Goal: Information Seeking & Learning: Understand process/instructions

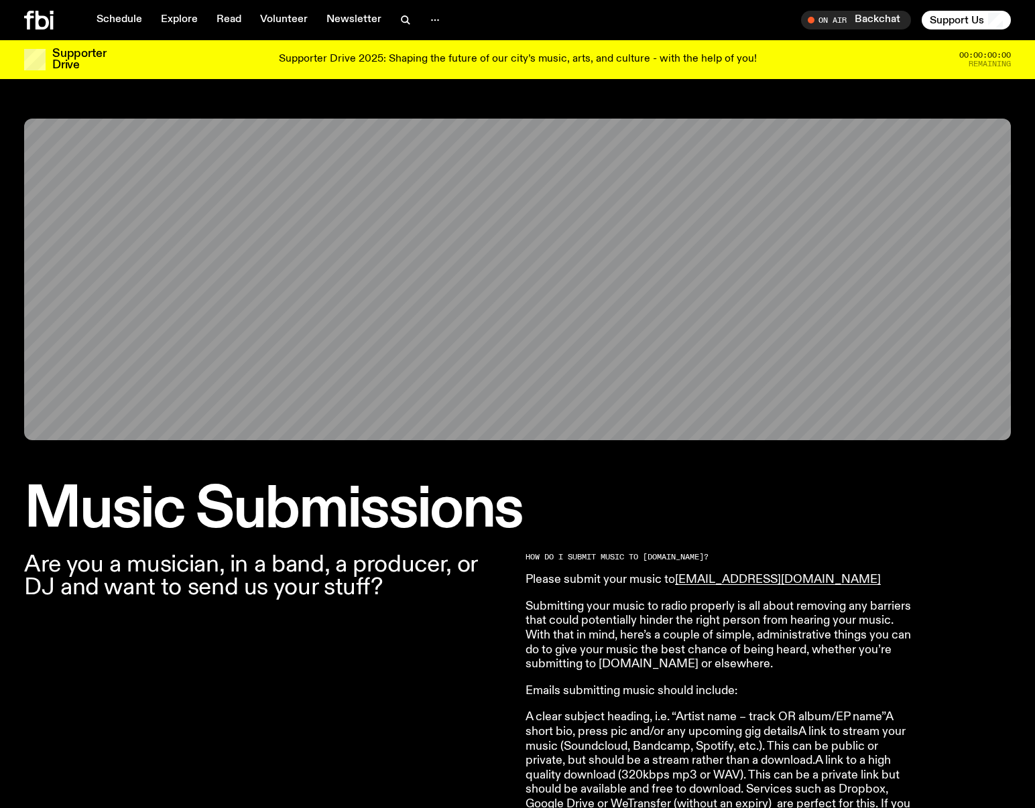
scroll to position [962, 0]
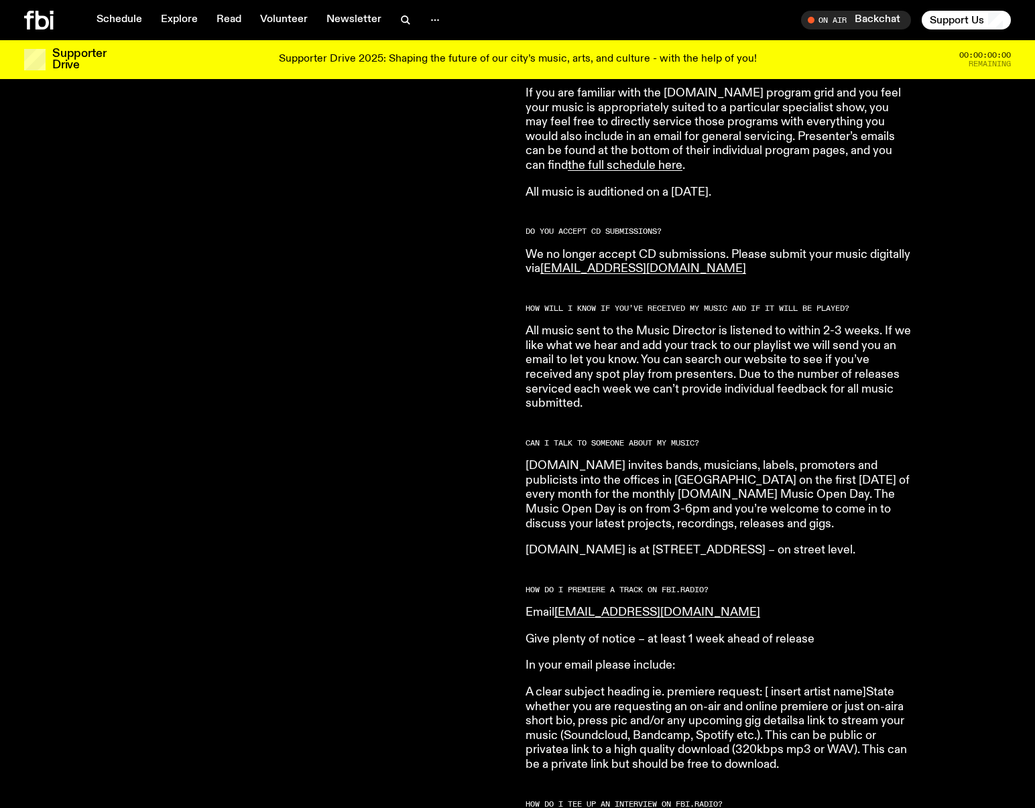
click at [717, 633] on p "Give plenty of notice – at least 1 week ahead of release" at bounding box center [718, 640] width 386 height 15
drag, startPoint x: 717, startPoint y: 625, endPoint x: 846, endPoint y: 625, distance: 128.7
click at [846, 633] on p "Give plenty of notice – at least 1 week ahead of release" at bounding box center [718, 640] width 386 height 15
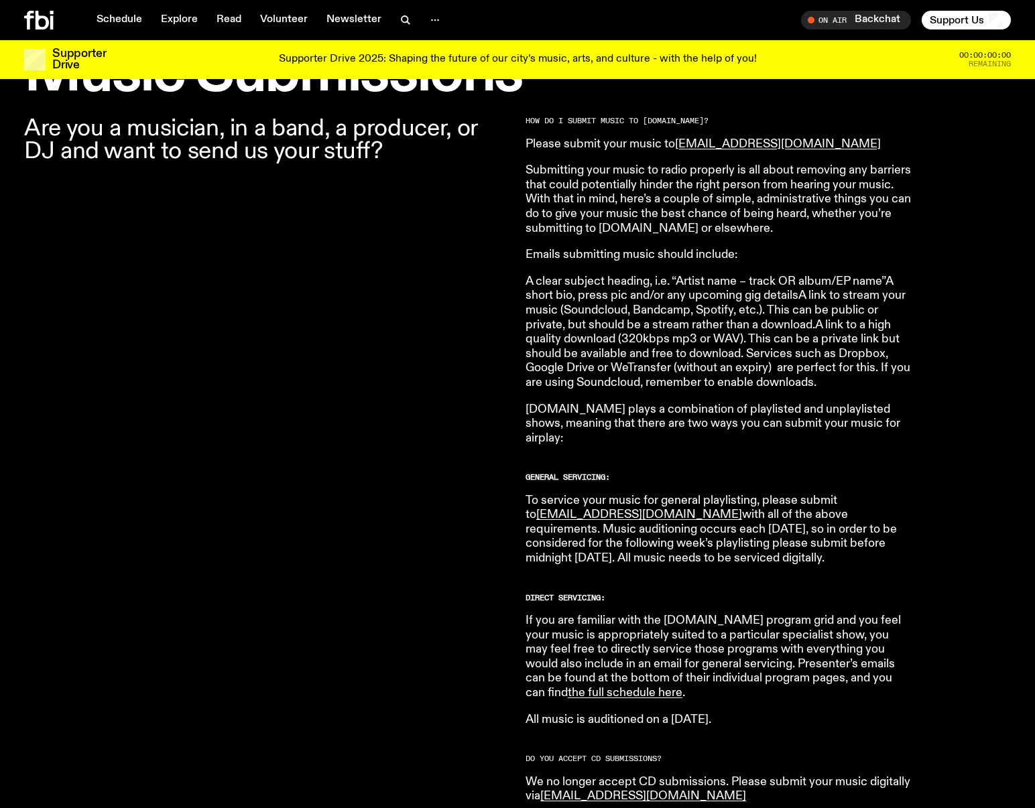
scroll to position [375, 0]
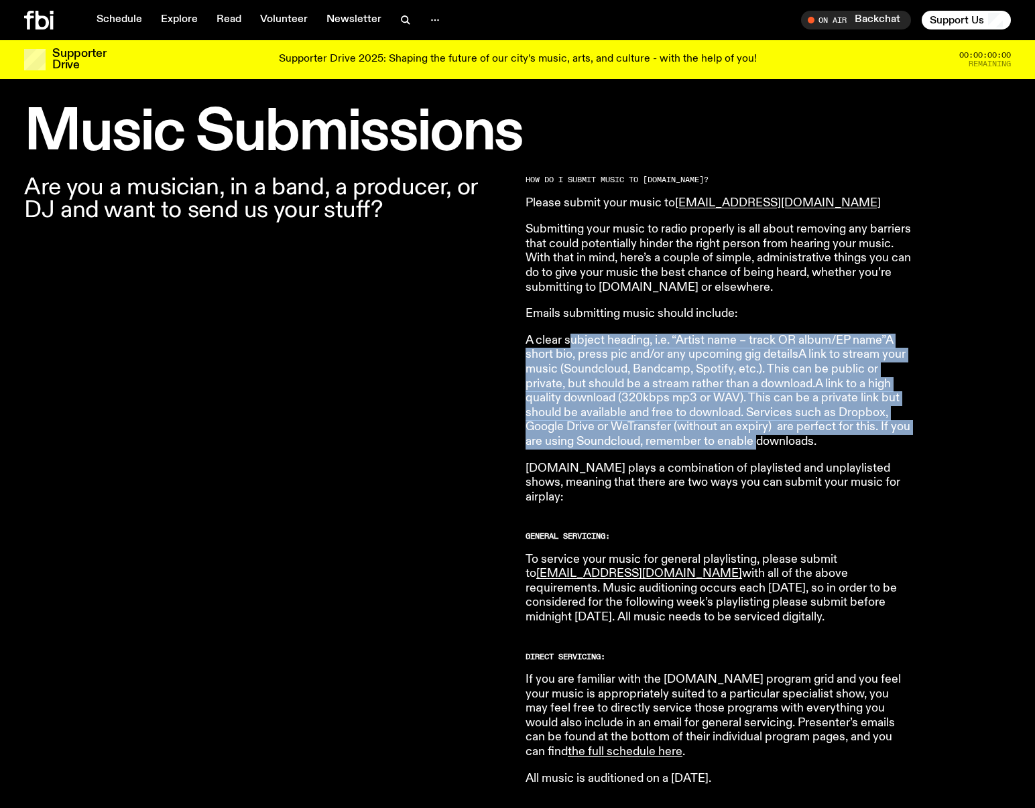
drag, startPoint x: 574, startPoint y: 338, endPoint x: 759, endPoint y: 439, distance: 210.8
click at [759, 439] on p "A clear subject heading, i.e. “Artist name – track OR album/EP name”A short bio…" at bounding box center [718, 392] width 386 height 116
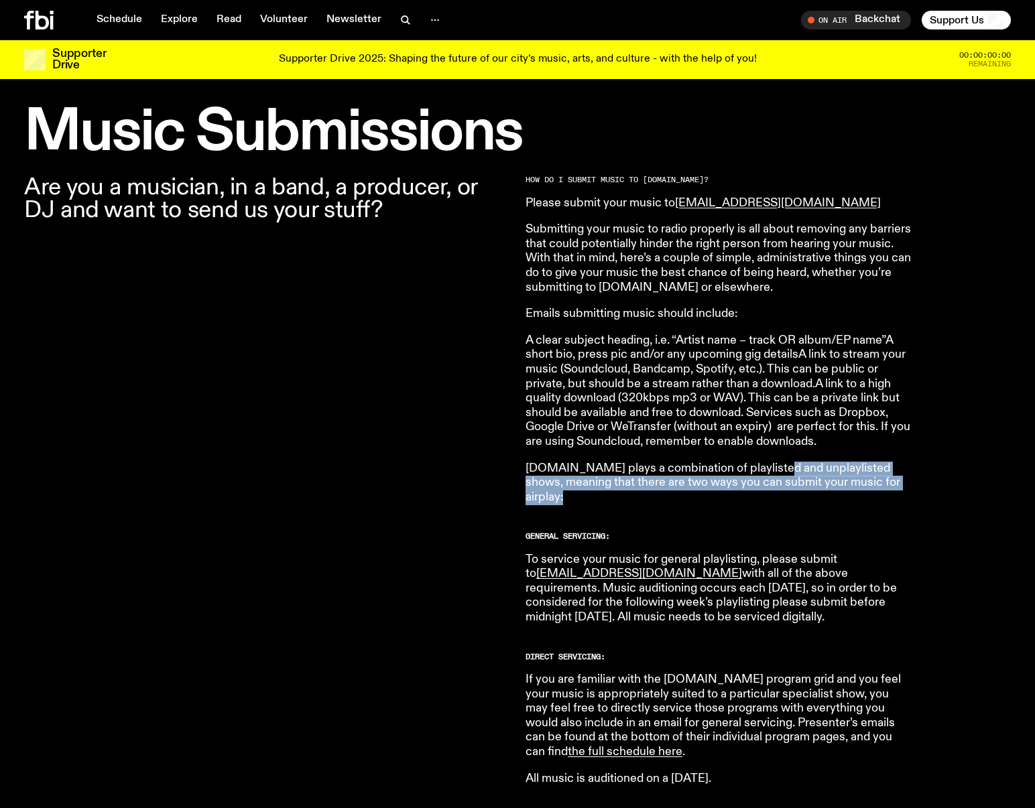
drag, startPoint x: 765, startPoint y: 475, endPoint x: 779, endPoint y: 499, distance: 27.0
drag, startPoint x: 733, startPoint y: 483, endPoint x: 903, endPoint y: 485, distance: 169.6
click at [903, 485] on p "[DOMAIN_NAME] plays a combination of playlisted and unplaylisted shows, meaning…" at bounding box center [718, 484] width 386 height 44
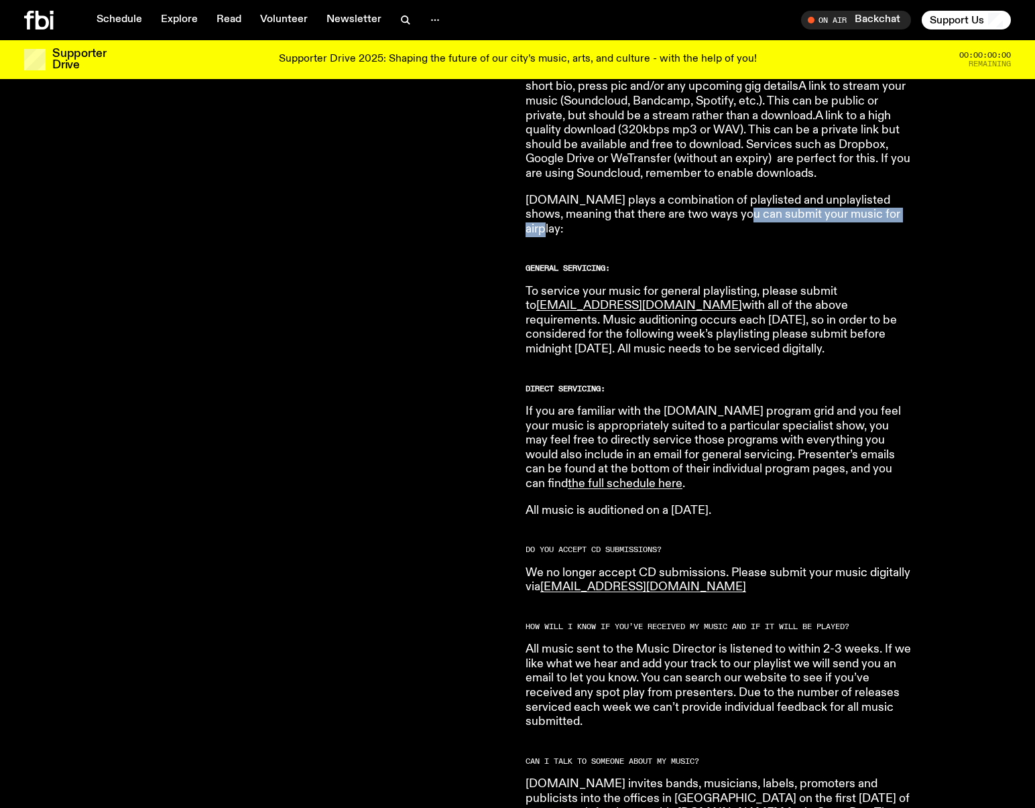
scroll to position [644, 0]
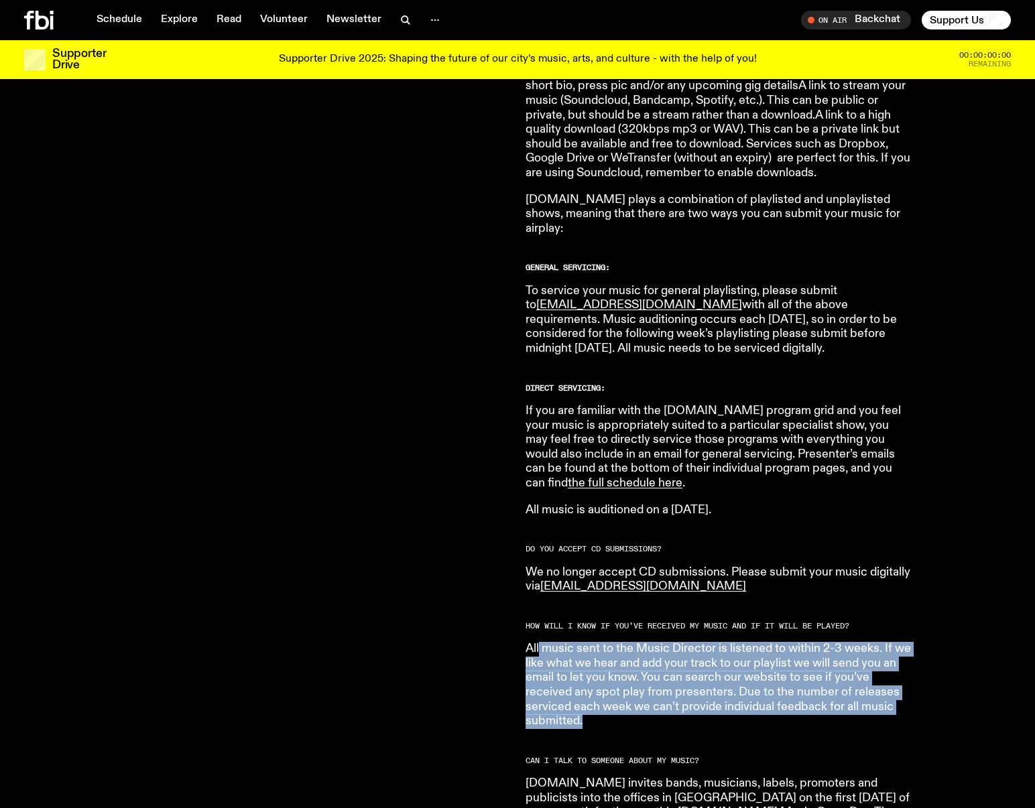
drag, startPoint x: 540, startPoint y: 636, endPoint x: 603, endPoint y: 708, distance: 95.4
click at [603, 708] on p "All music sent to the Music Director is listened to within 2-3 weeks. If we lik…" at bounding box center [718, 685] width 386 height 87
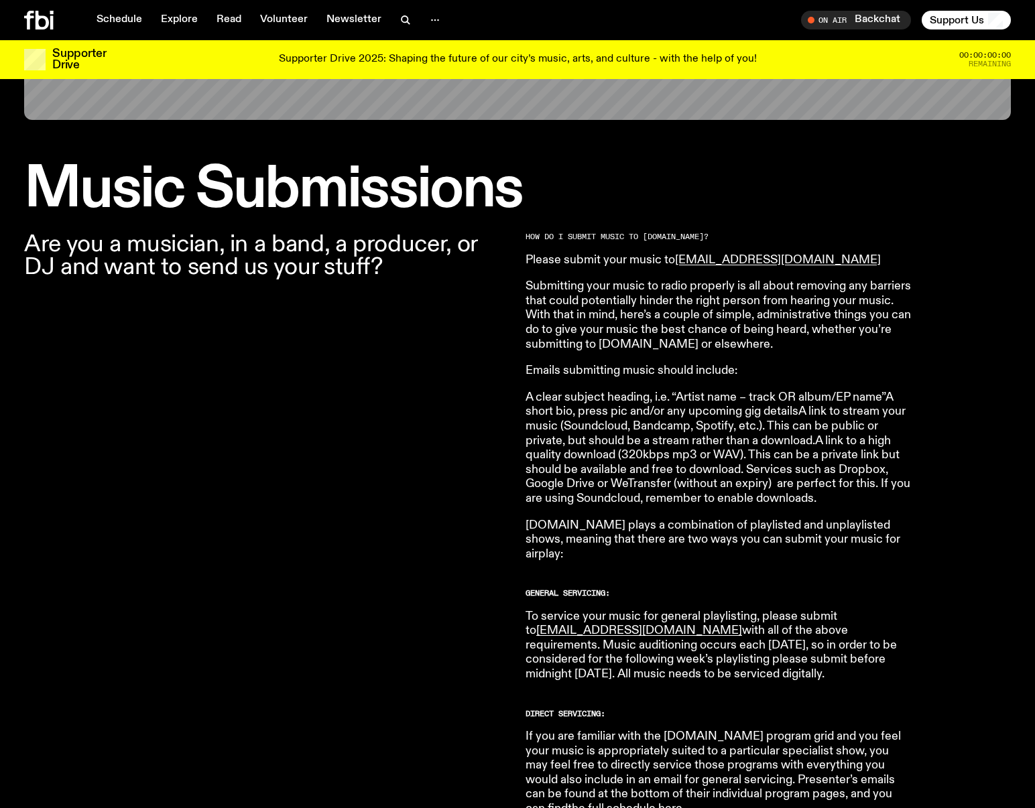
scroll to position [225, 0]
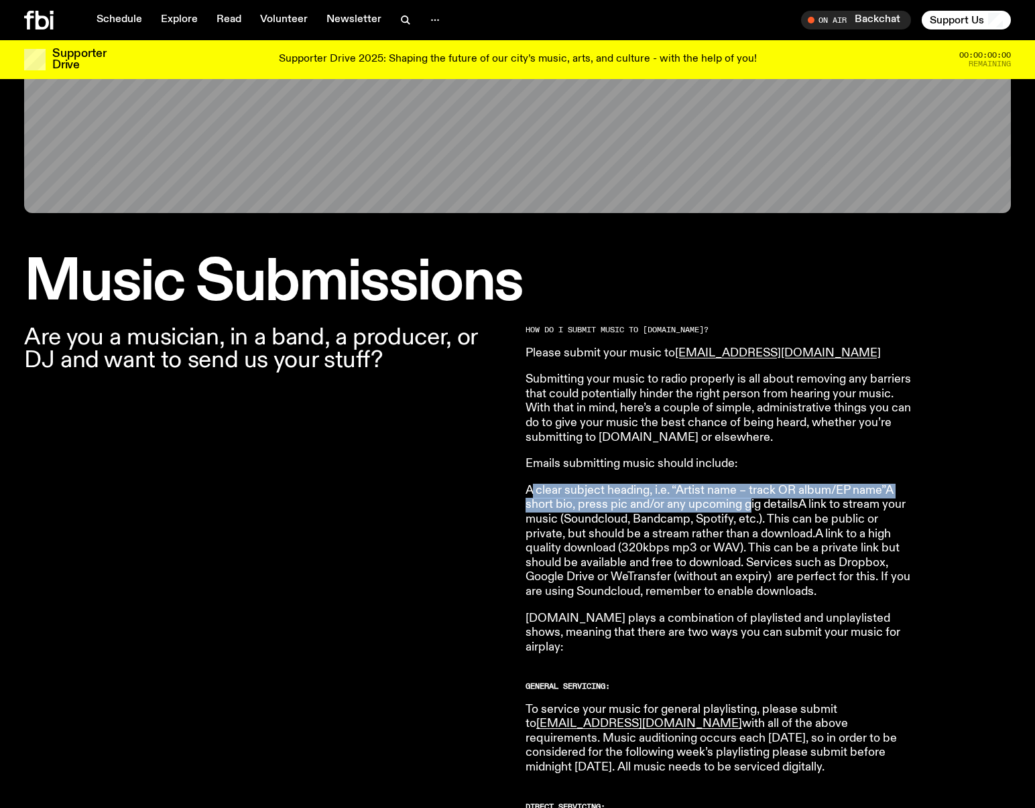
drag, startPoint x: 554, startPoint y: 487, endPoint x: 752, endPoint y: 505, distance: 198.5
click at [752, 505] on p "A clear subject heading, i.e. “Artist name – track OR album/EP name”A short bio…" at bounding box center [718, 542] width 386 height 116
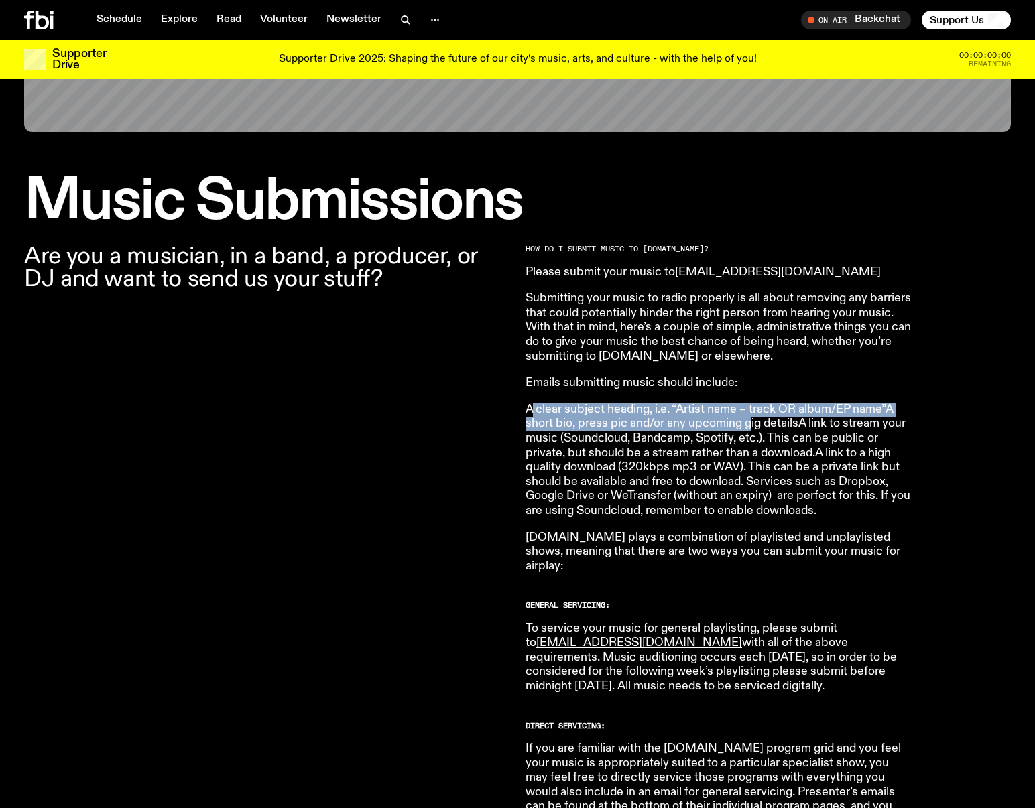
scroll to position [307, 0]
click at [702, 273] on link "[EMAIL_ADDRESS][DOMAIN_NAME]" at bounding box center [778, 271] width 206 height 12
